Goal: Navigation & Orientation: Find specific page/section

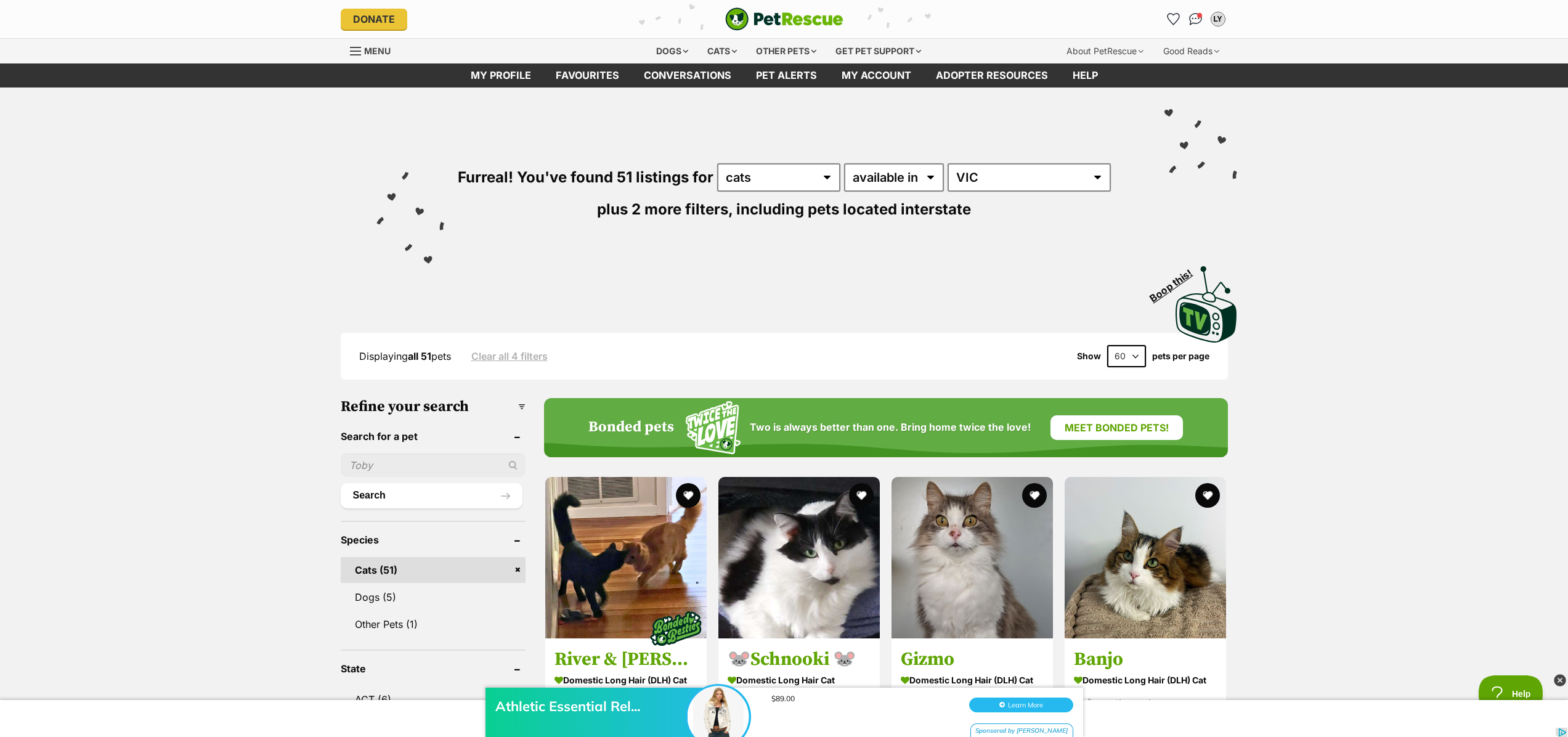
scroll to position [0, 10]
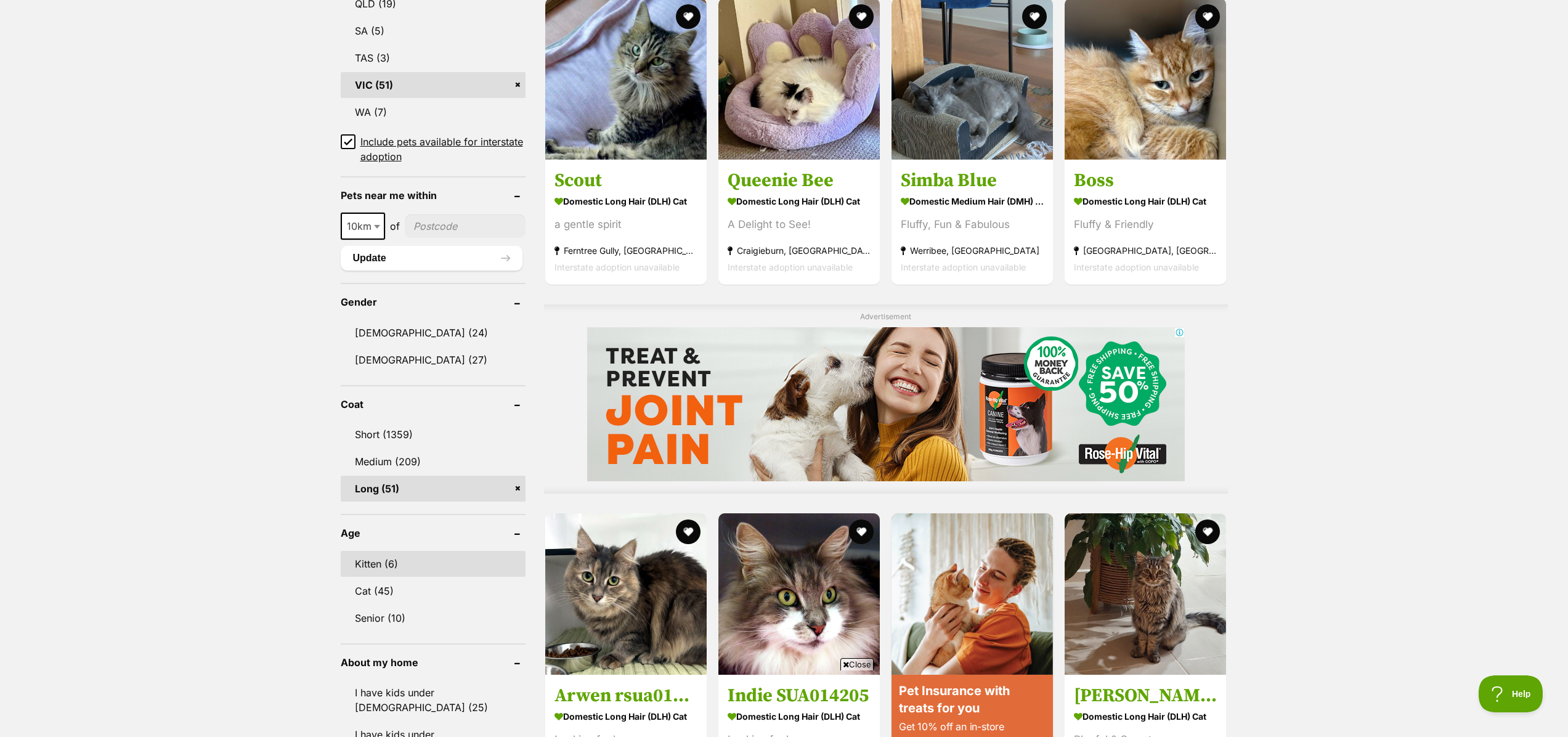
click at [375, 562] on link "Kitten (6)" at bounding box center [433, 564] width 185 height 26
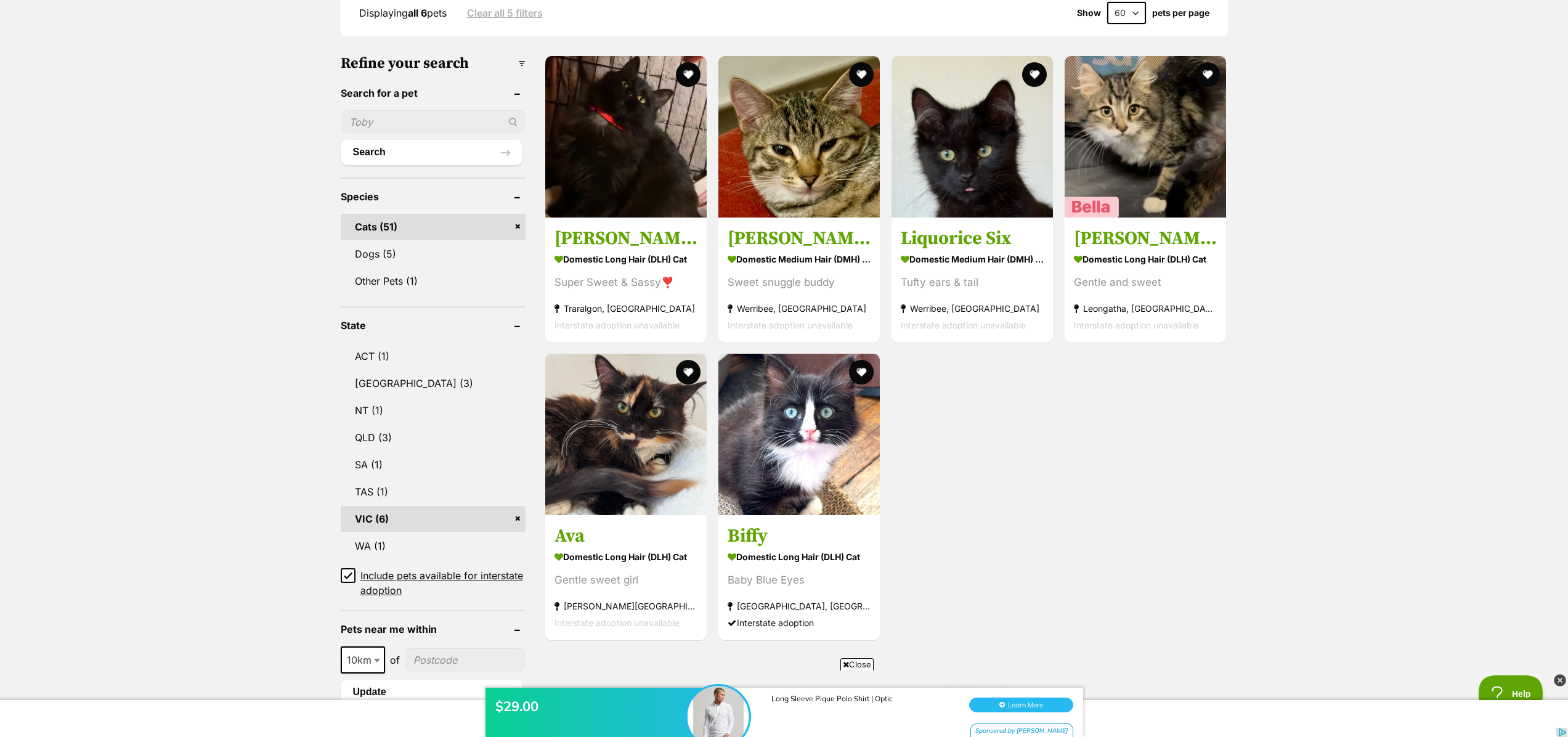
scroll to position [302, 0]
